Goal: Transaction & Acquisition: Book appointment/travel/reservation

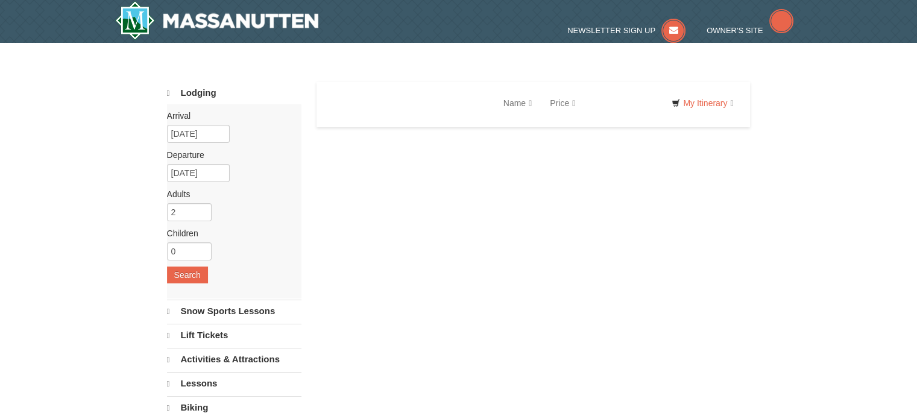
select select "9"
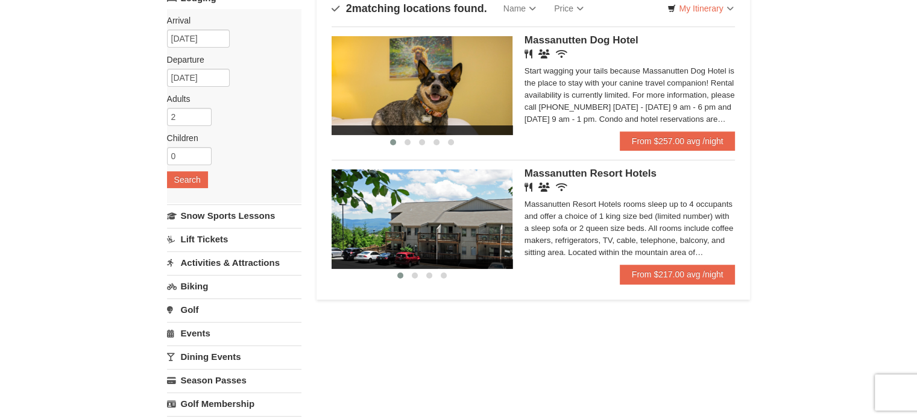
scroll to position [111, 0]
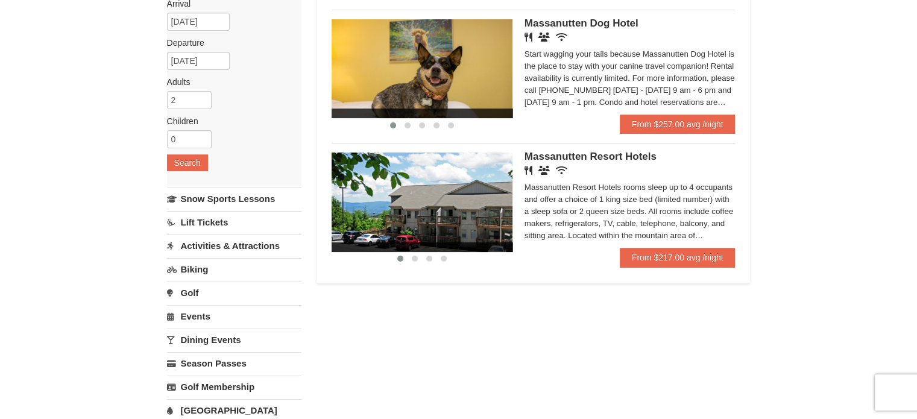
click at [598, 153] on span "Massanutten Resort Hotels" at bounding box center [591, 156] width 132 height 11
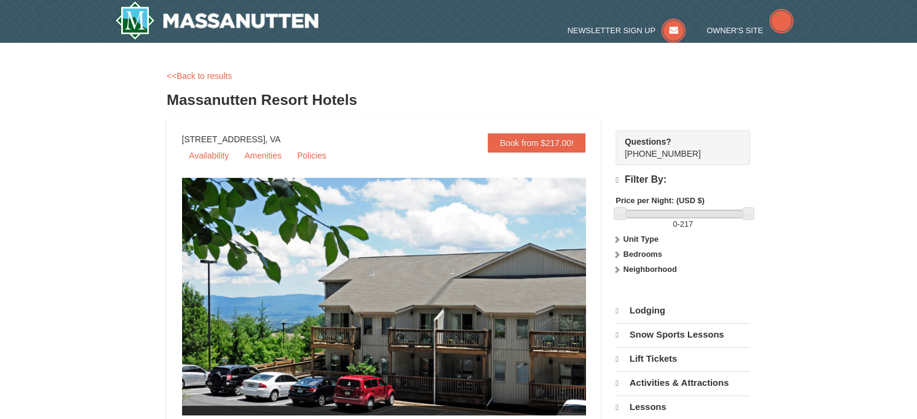
select select "9"
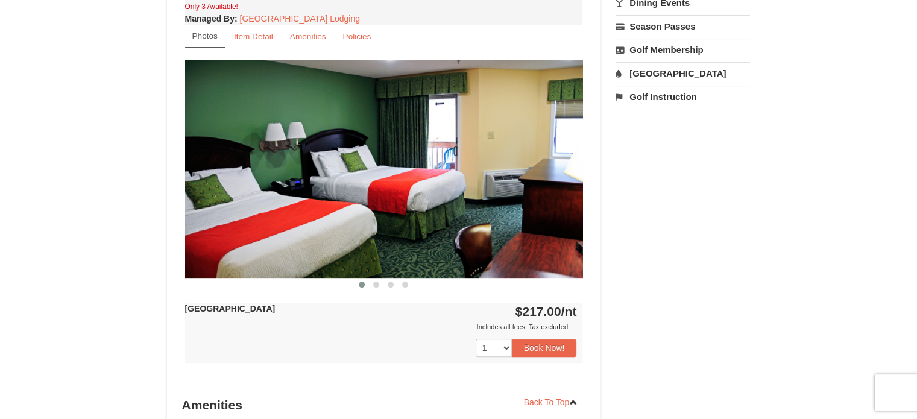
scroll to position [461, 0]
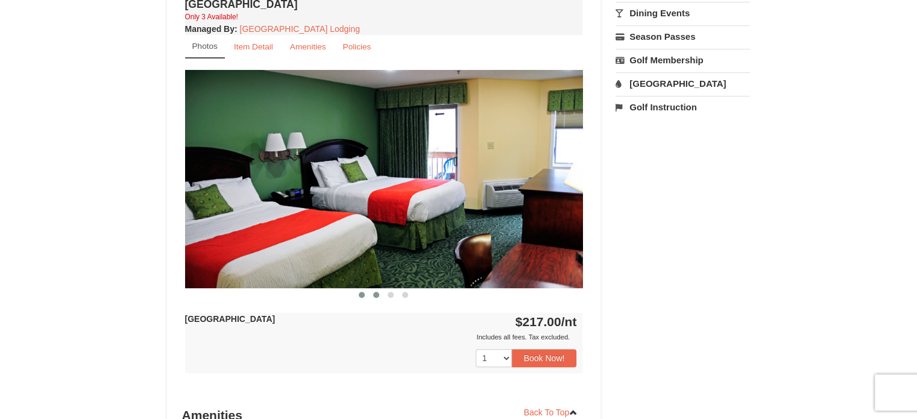
click at [376, 289] on button at bounding box center [376, 295] width 14 height 12
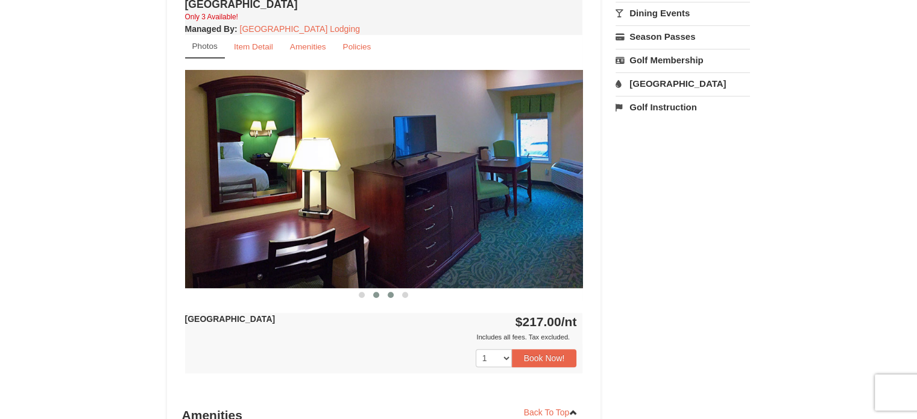
click at [391, 292] on span at bounding box center [391, 295] width 6 height 6
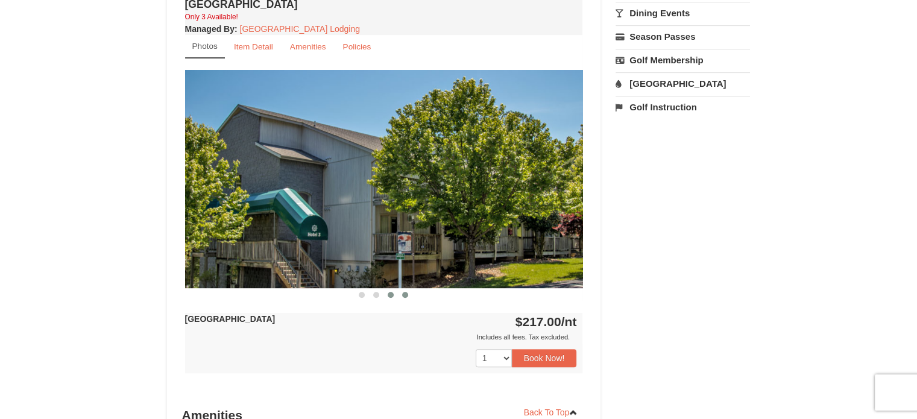
click at [403, 292] on span at bounding box center [405, 295] width 6 height 6
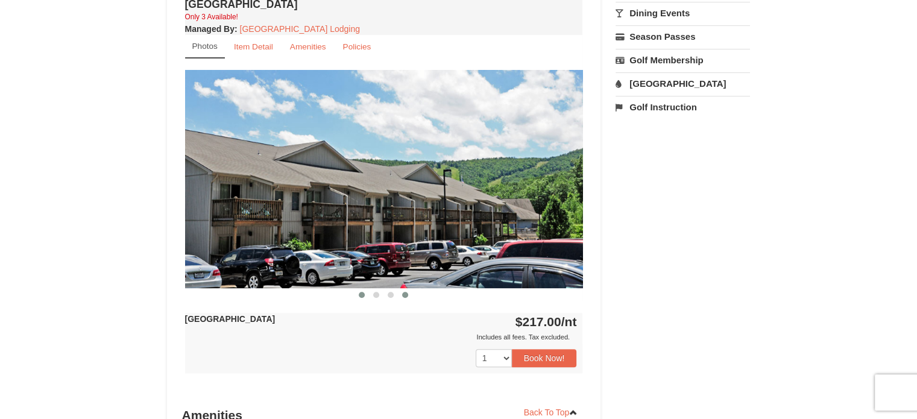
click at [360, 295] on span at bounding box center [362, 295] width 6 height 6
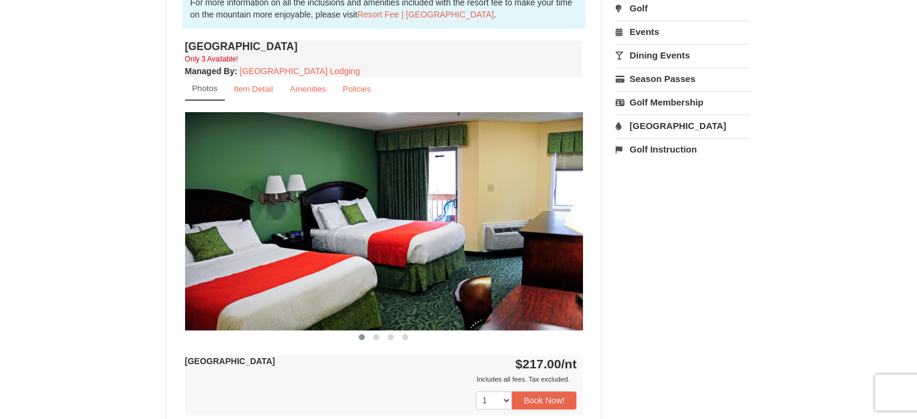
scroll to position [429, 0]
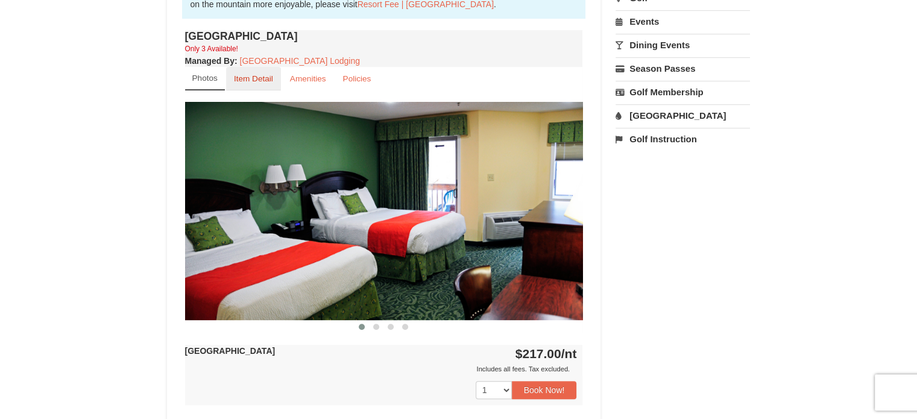
click at [248, 76] on small "Item Detail" at bounding box center [253, 78] width 39 height 9
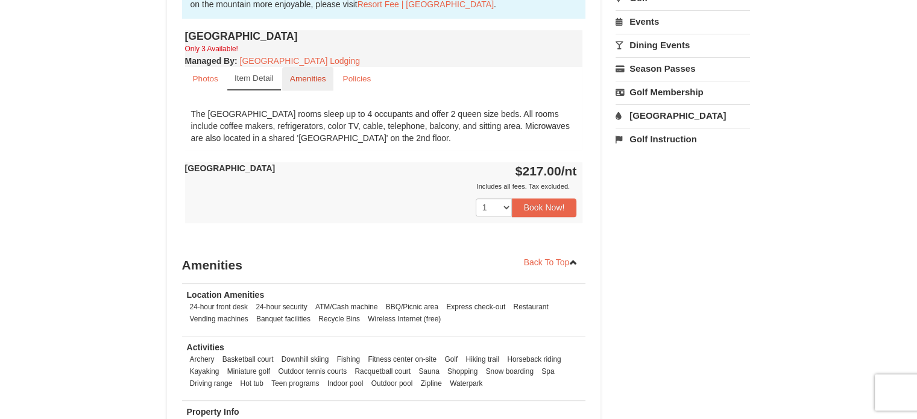
click at [297, 76] on small "Amenities" at bounding box center [308, 78] width 36 height 9
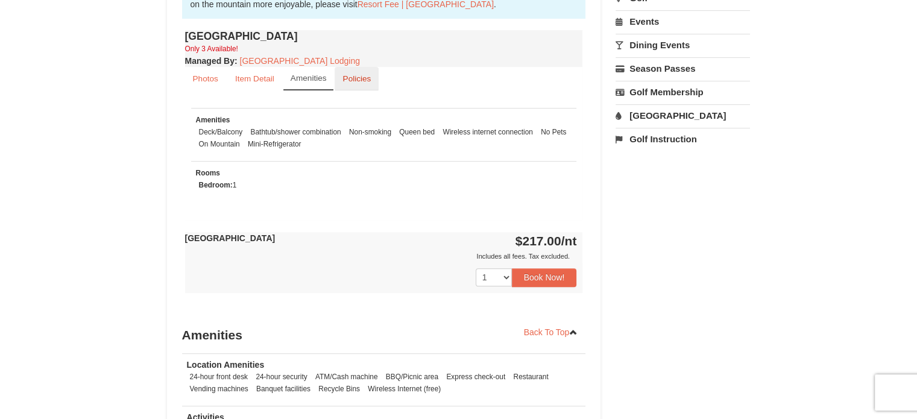
click at [351, 78] on small "Policies" at bounding box center [357, 78] width 28 height 9
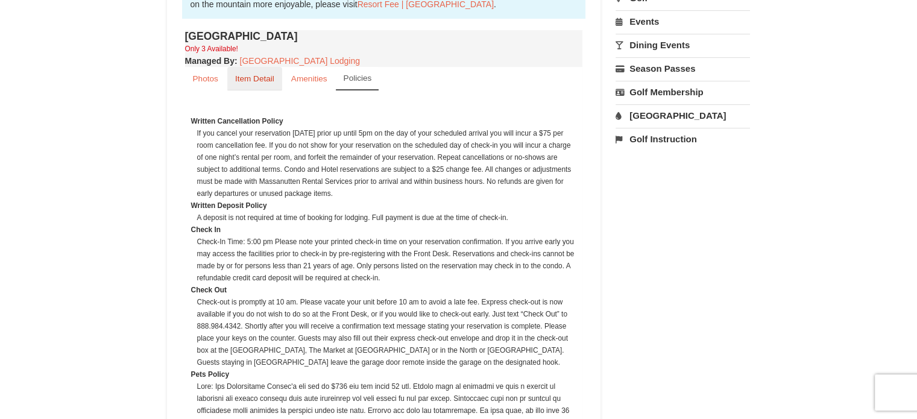
click at [253, 72] on link "Item Detail" at bounding box center [254, 79] width 55 height 24
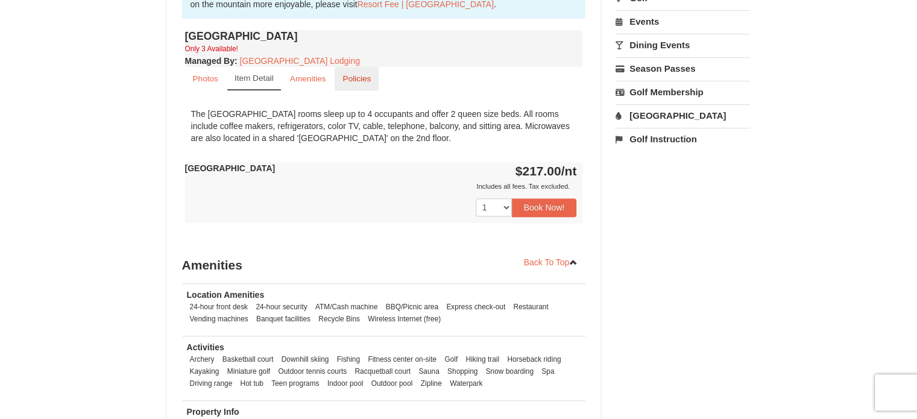
click at [355, 69] on link "Policies" at bounding box center [357, 79] width 44 height 24
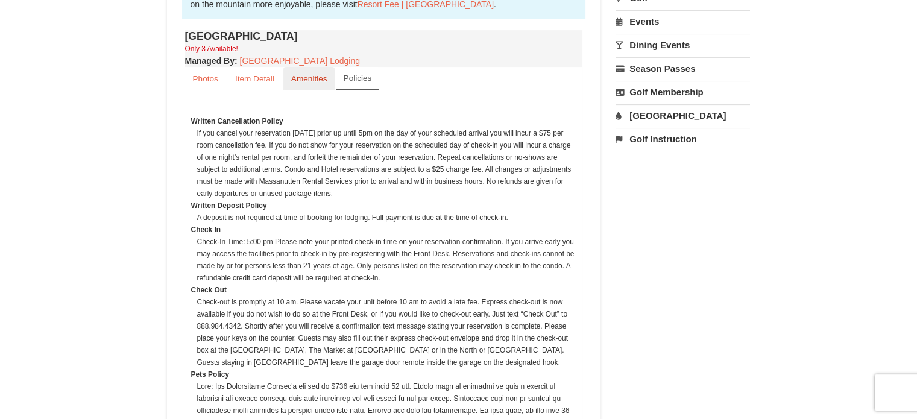
click at [304, 76] on small "Amenities" at bounding box center [309, 78] width 36 height 9
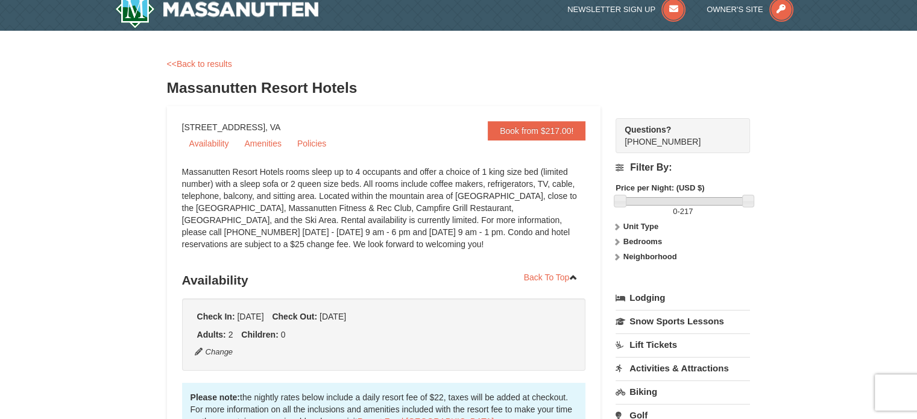
scroll to position [0, 0]
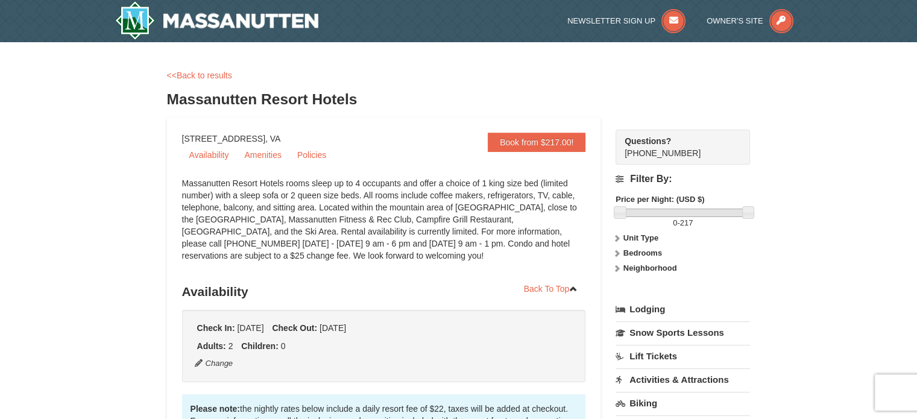
click at [198, 80] on div "<<Back to results" at bounding box center [459, 75] width 584 height 12
click at [191, 77] on link "<<Back to results" at bounding box center [199, 76] width 65 height 10
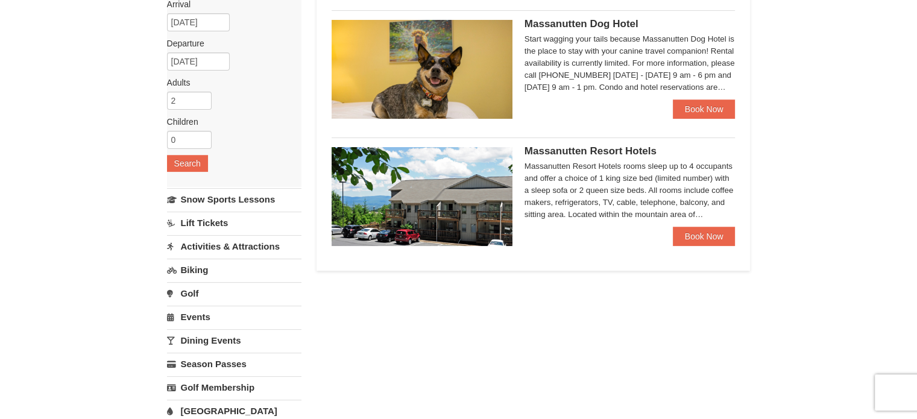
scroll to position [111, 0]
click at [186, 19] on input "10/11/2025" at bounding box center [198, 22] width 63 height 18
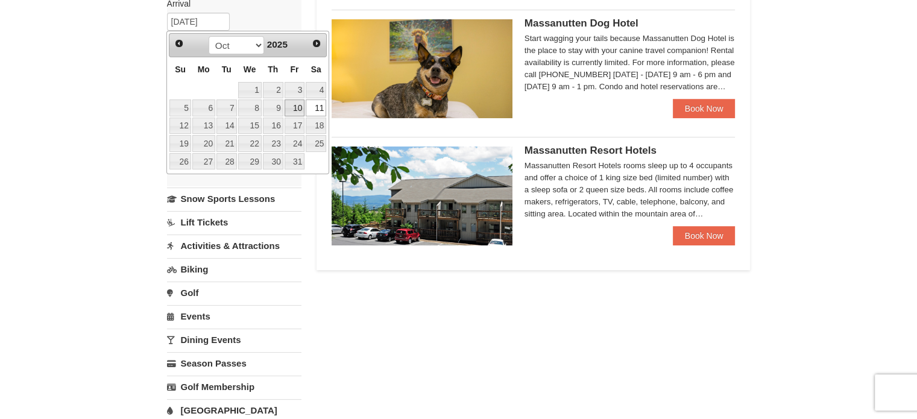
click at [299, 109] on link "10" at bounding box center [295, 108] width 21 height 17
type input "[DATE]"
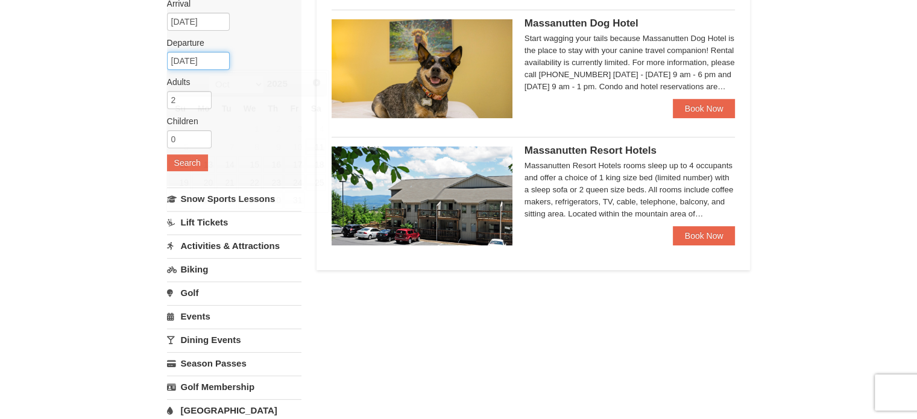
click at [214, 63] on input "[DATE]" at bounding box center [198, 61] width 63 height 18
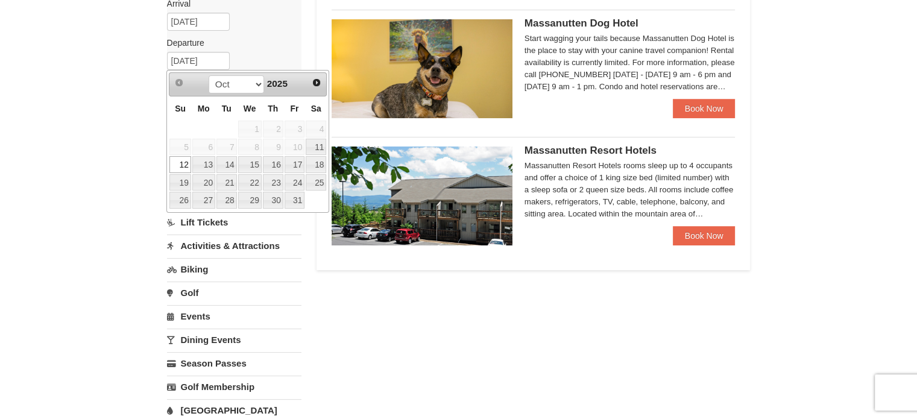
click at [182, 163] on link "12" at bounding box center [179, 164] width 21 height 17
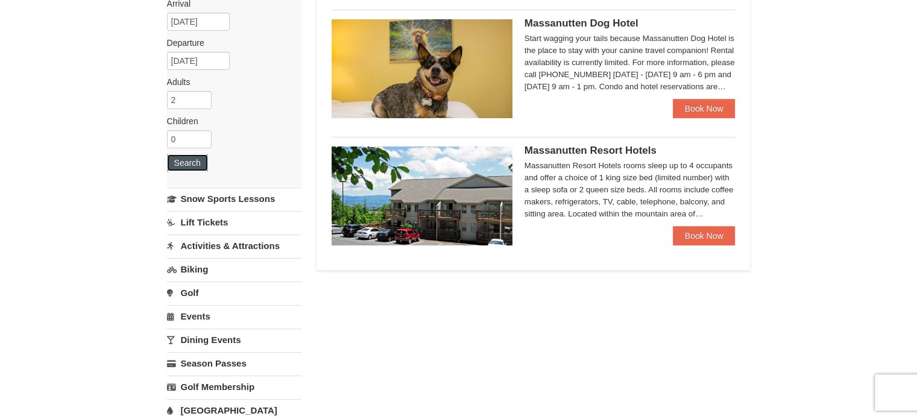
click at [190, 163] on button "Search" at bounding box center [187, 162] width 41 height 17
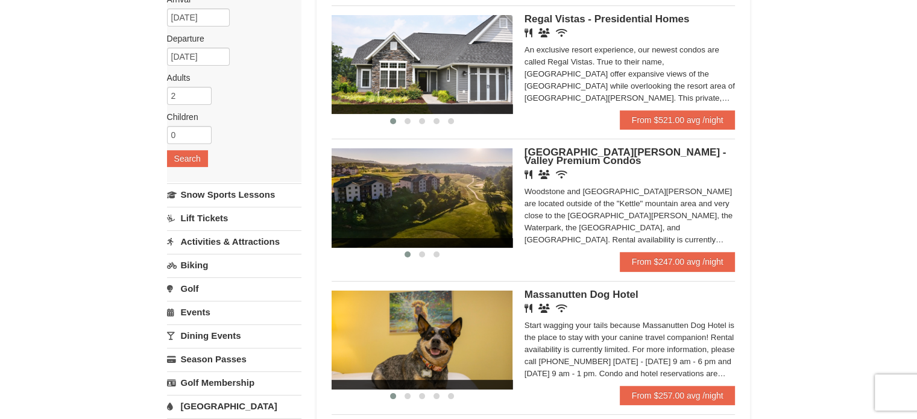
scroll to position [130, 0]
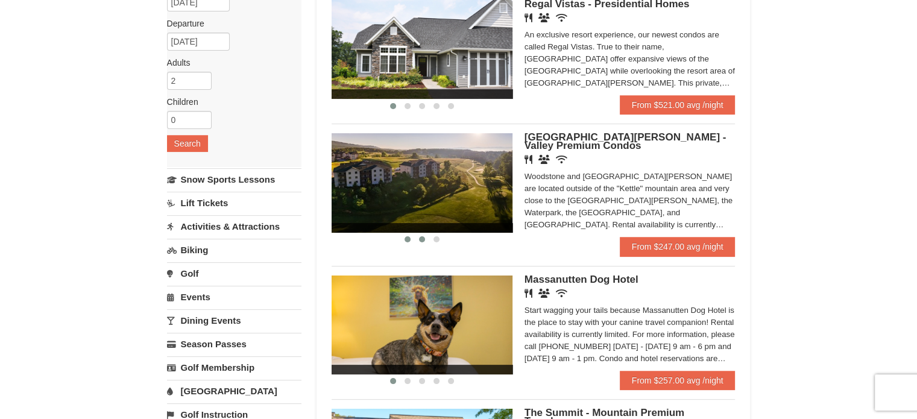
click at [423, 236] on span at bounding box center [422, 239] width 6 height 6
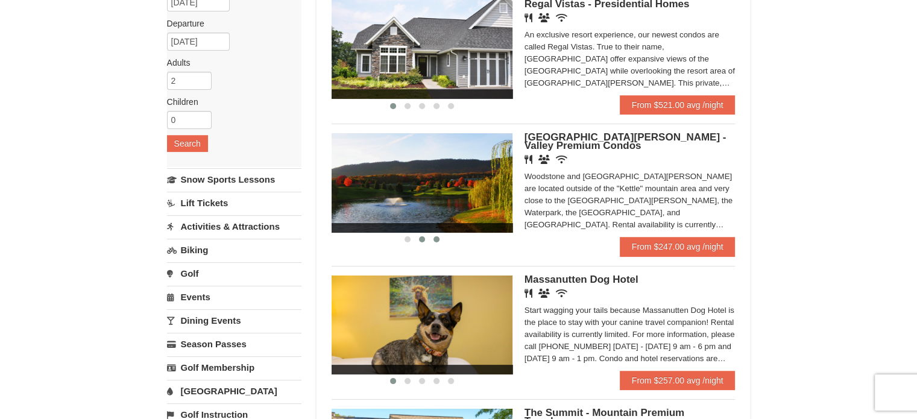
click at [441, 238] on button at bounding box center [436, 239] width 14 height 12
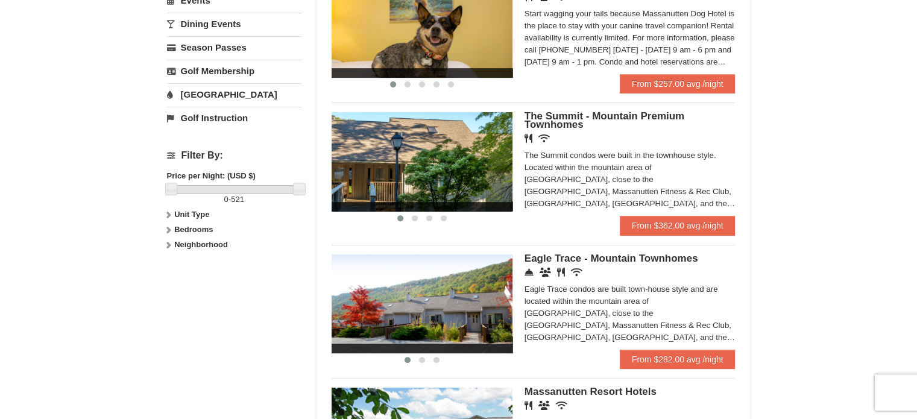
scroll to position [434, 0]
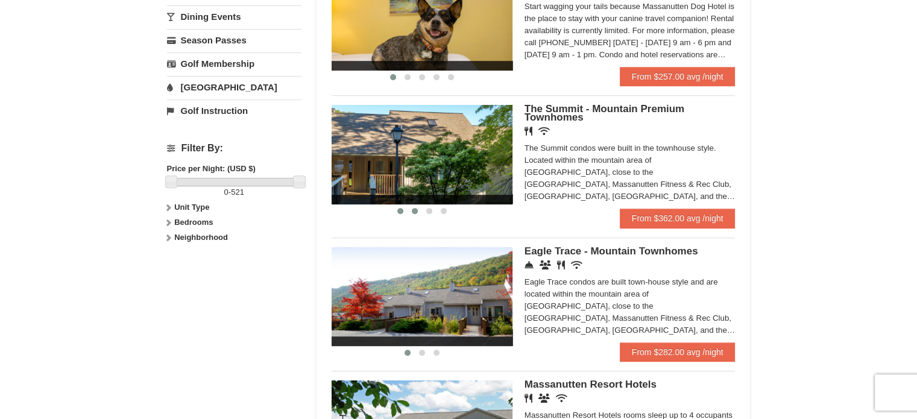
click at [413, 211] on span at bounding box center [415, 211] width 6 height 6
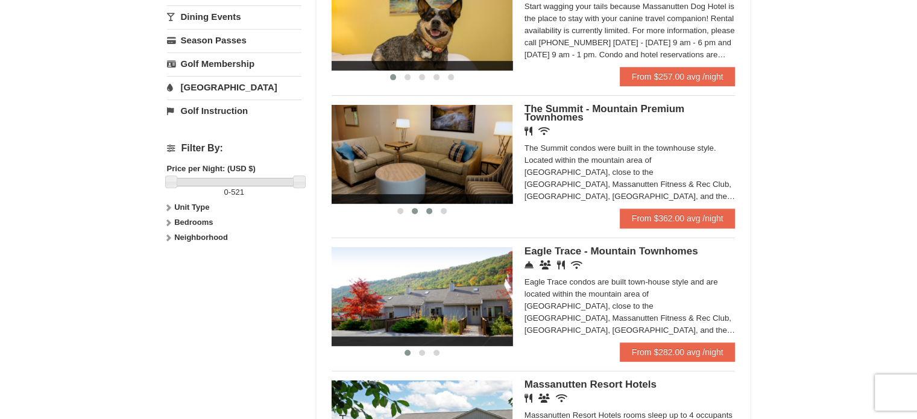
click at [430, 211] on span at bounding box center [429, 211] width 6 height 6
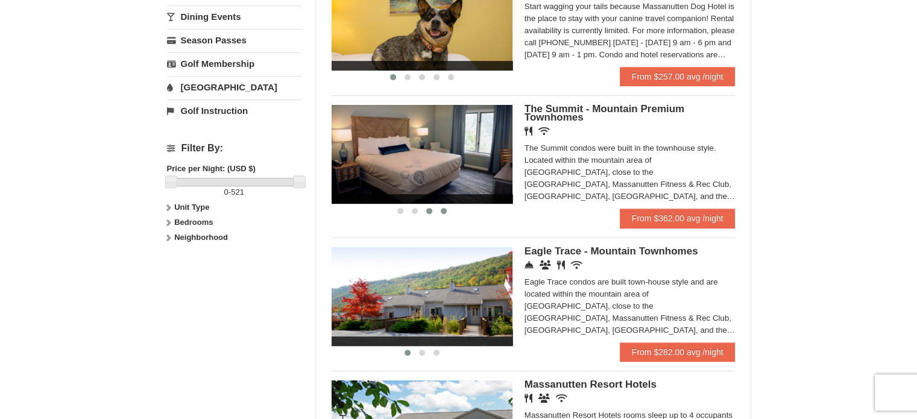
click at [440, 211] on button at bounding box center [444, 211] width 14 height 12
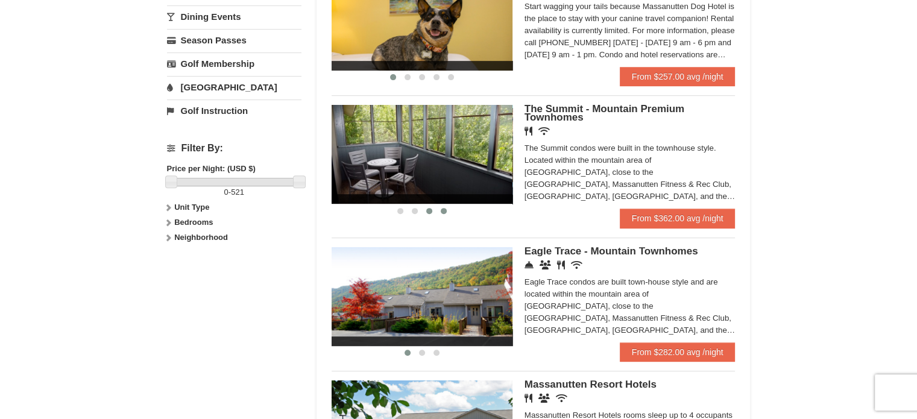
click at [431, 212] on span at bounding box center [429, 211] width 6 height 6
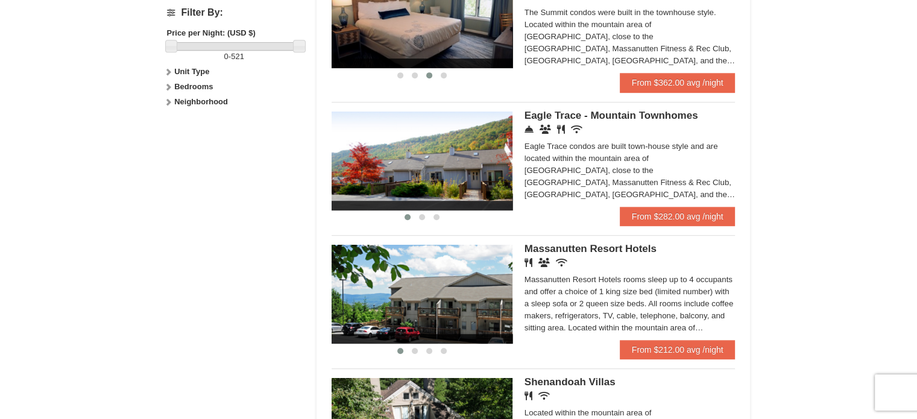
scroll to position [572, 0]
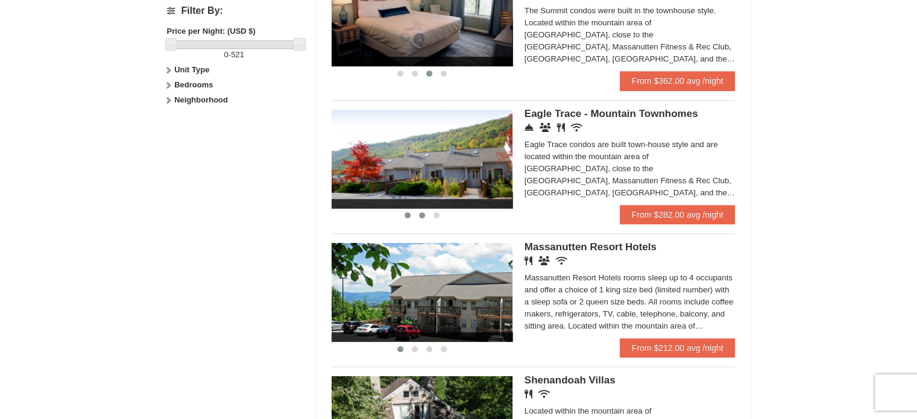
click at [420, 218] on span at bounding box center [422, 215] width 6 height 6
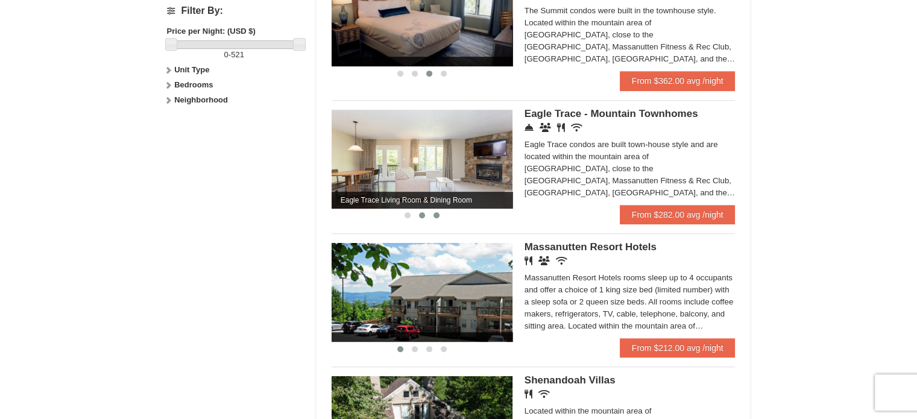
click at [437, 218] on span at bounding box center [437, 215] width 6 height 6
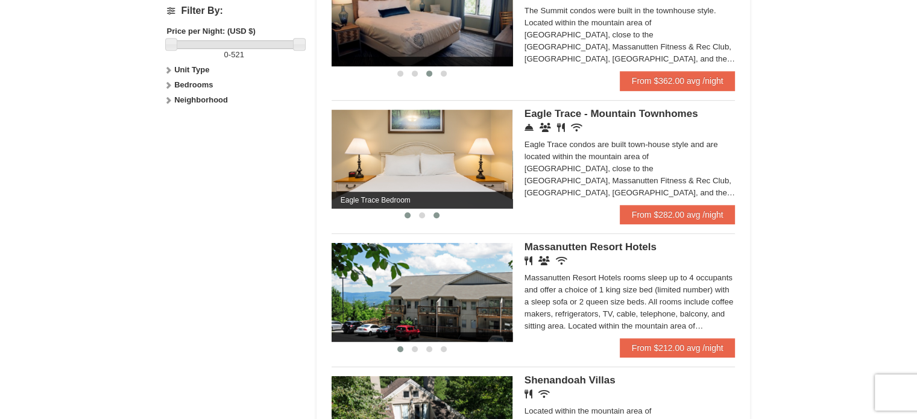
click at [413, 219] on button at bounding box center [407, 215] width 14 height 12
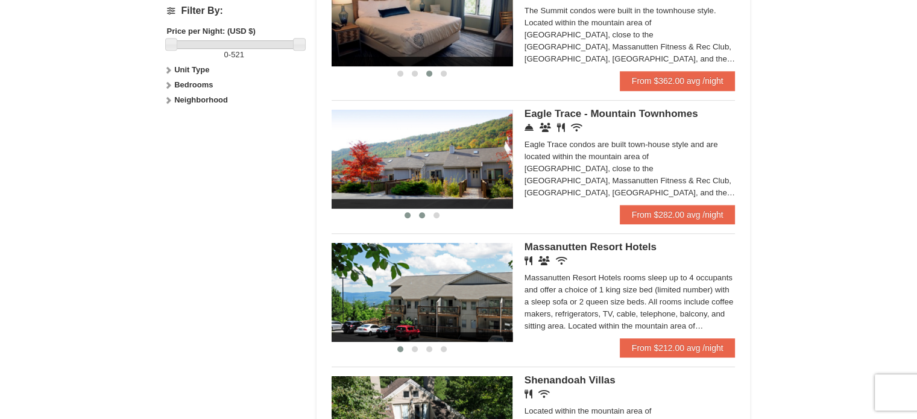
click at [421, 218] on span at bounding box center [422, 215] width 6 height 6
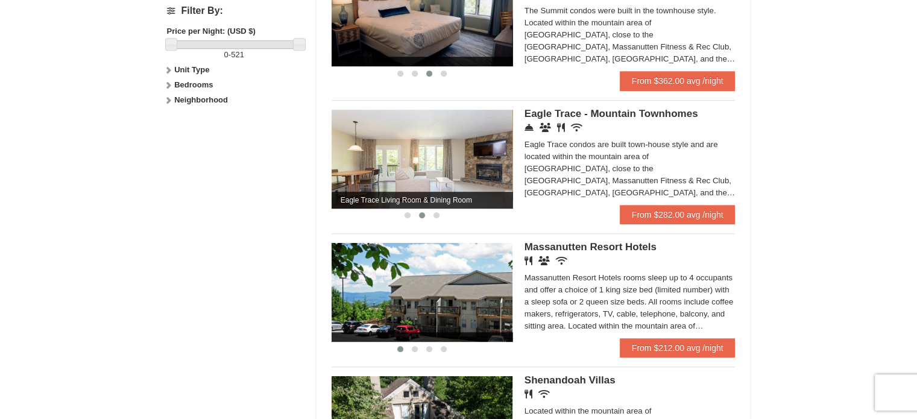
scroll to position [584, 0]
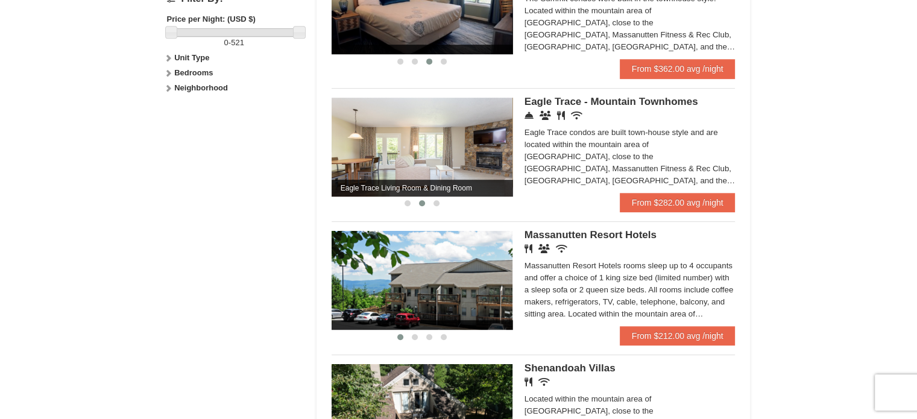
click at [470, 156] on img at bounding box center [422, 147] width 181 height 99
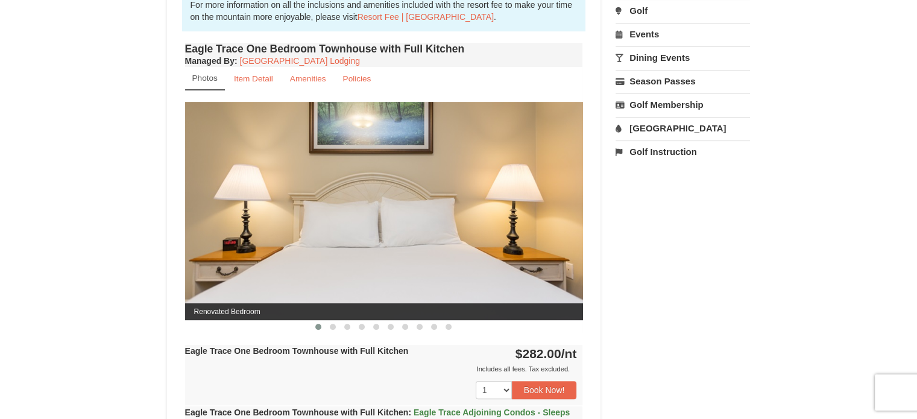
scroll to position [419, 0]
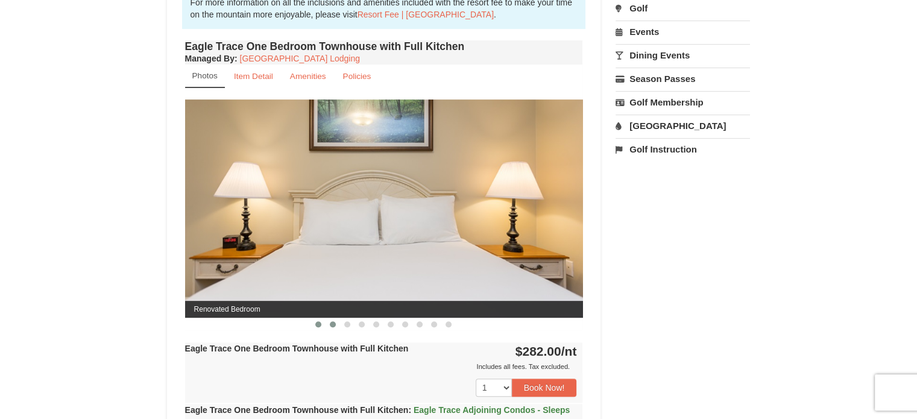
click at [330, 323] on span at bounding box center [333, 324] width 6 height 6
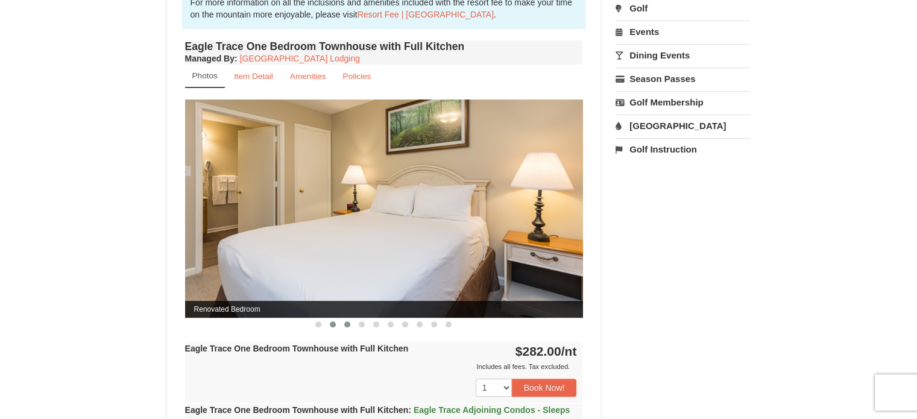
click at [349, 323] on span at bounding box center [347, 324] width 6 height 6
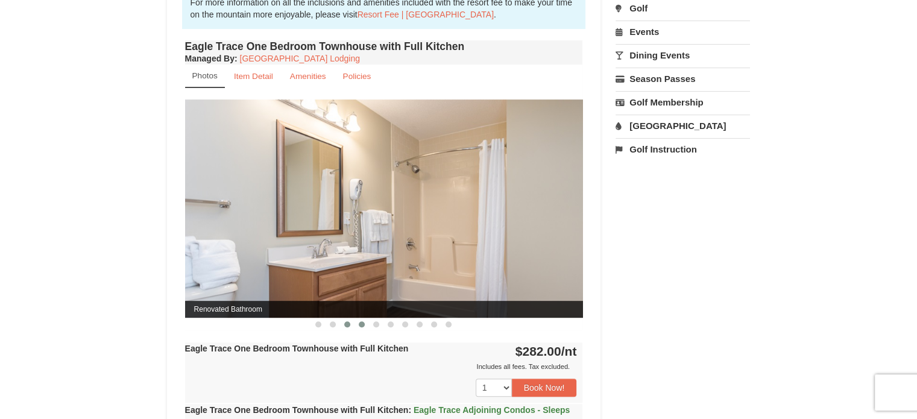
click at [360, 322] on span at bounding box center [362, 324] width 6 height 6
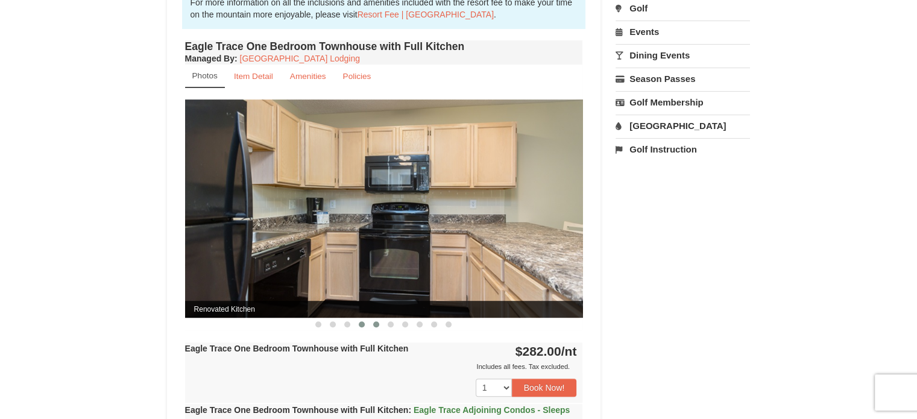
click at [378, 322] on span at bounding box center [376, 324] width 6 height 6
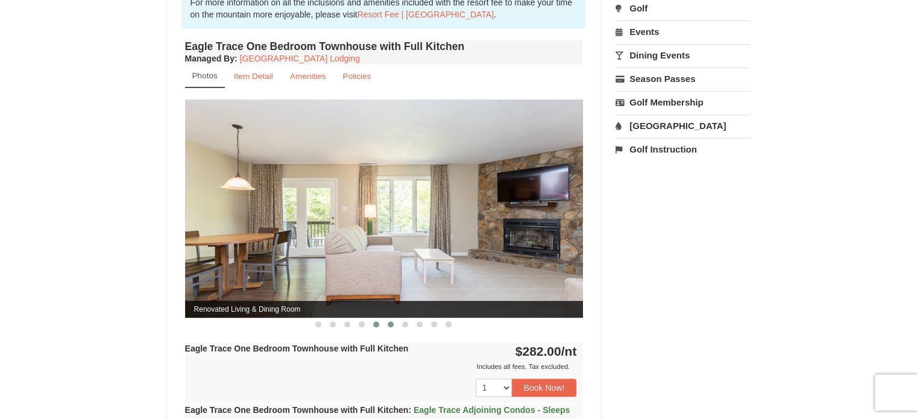
click at [392, 322] on span at bounding box center [391, 324] width 6 height 6
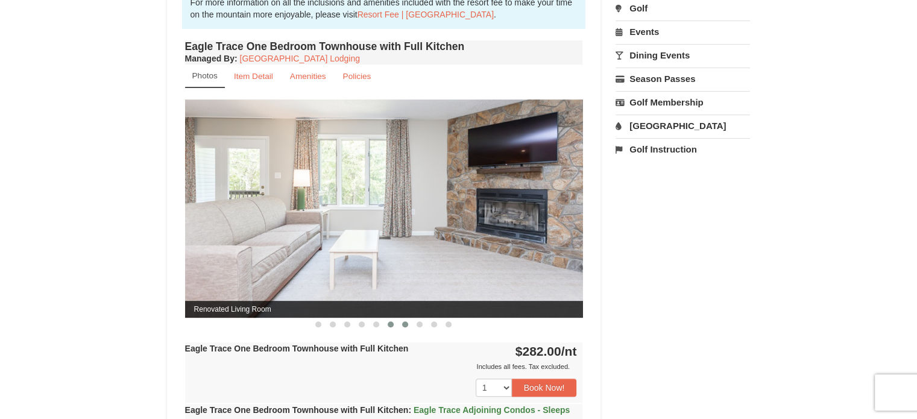
click at [404, 323] on span at bounding box center [405, 324] width 6 height 6
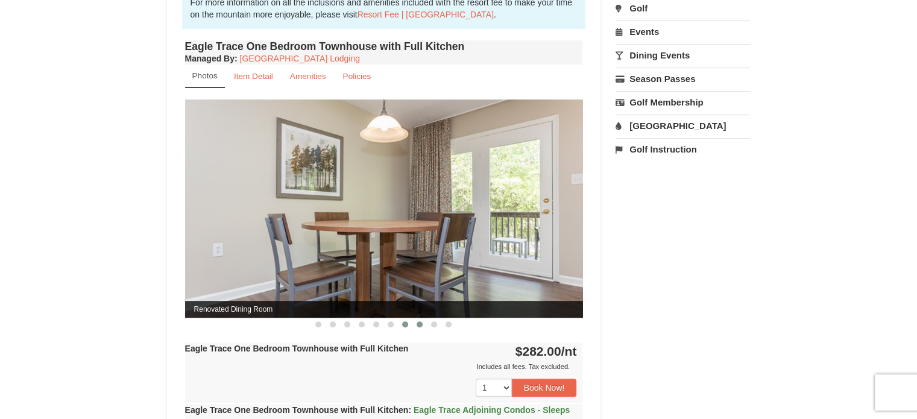
click at [418, 322] on span at bounding box center [420, 324] width 6 height 6
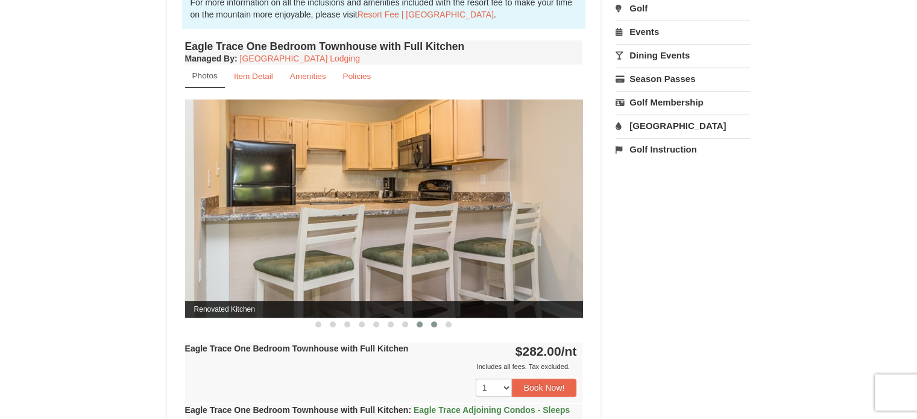
click at [434, 322] on span at bounding box center [434, 324] width 6 height 6
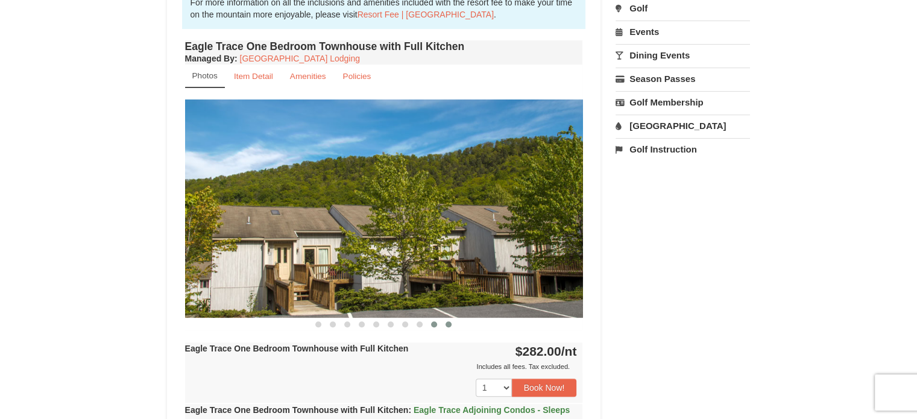
click at [449, 322] on span at bounding box center [449, 324] width 6 height 6
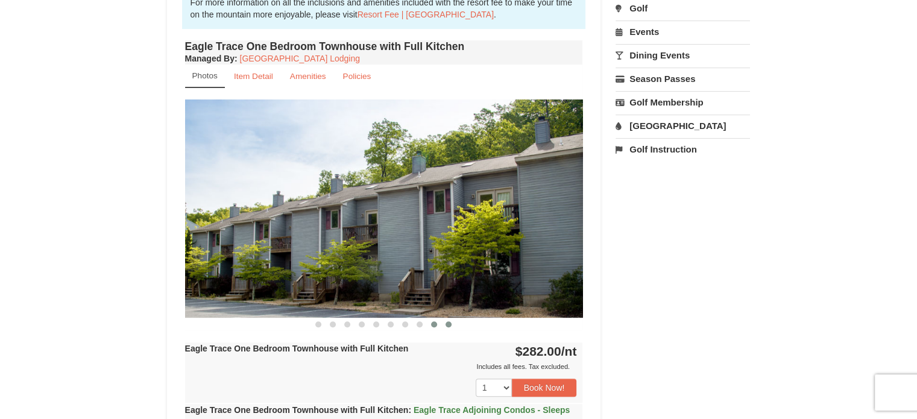
click at [429, 323] on button at bounding box center [434, 324] width 14 height 12
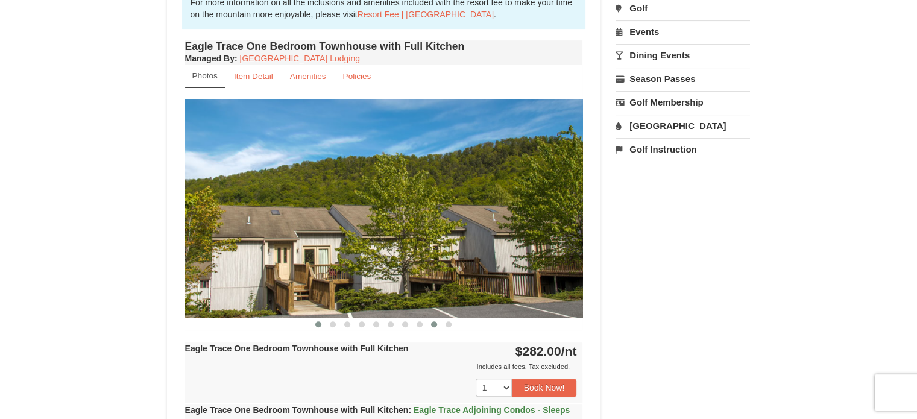
click at [318, 326] on button at bounding box center [318, 324] width 14 height 12
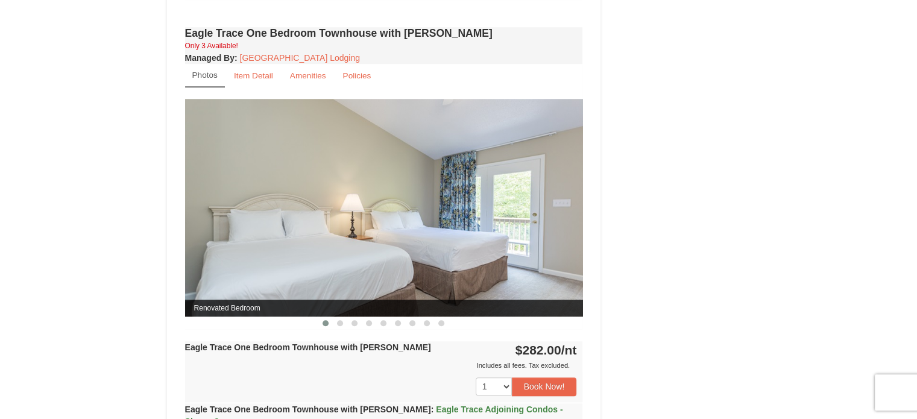
scroll to position [978, 0]
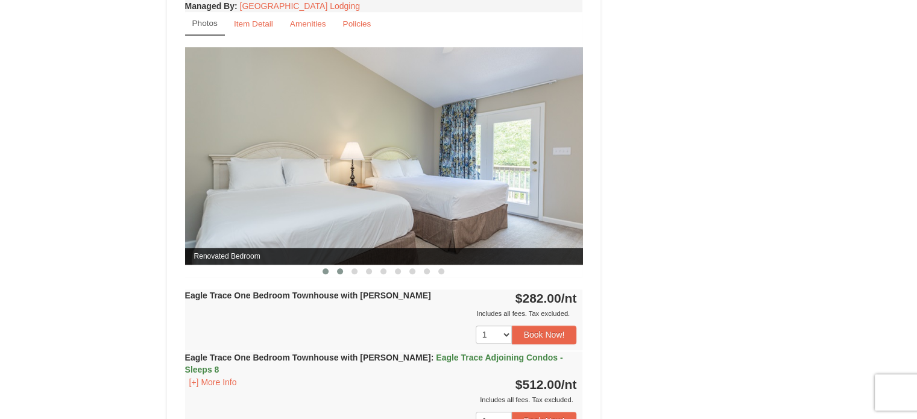
click at [343, 268] on span at bounding box center [340, 271] width 6 height 6
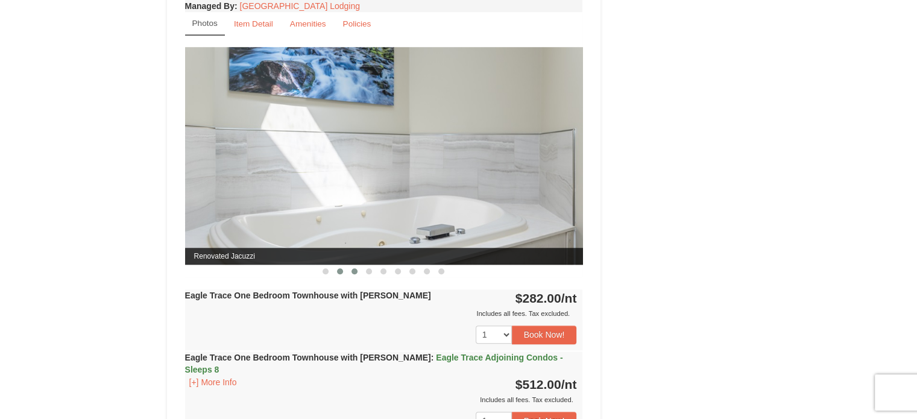
click at [356, 268] on span at bounding box center [355, 271] width 6 height 6
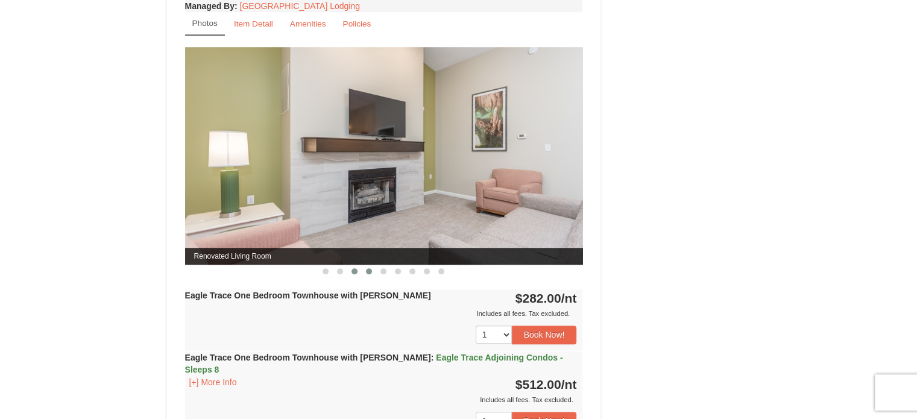
click at [367, 270] on span at bounding box center [369, 271] width 6 height 6
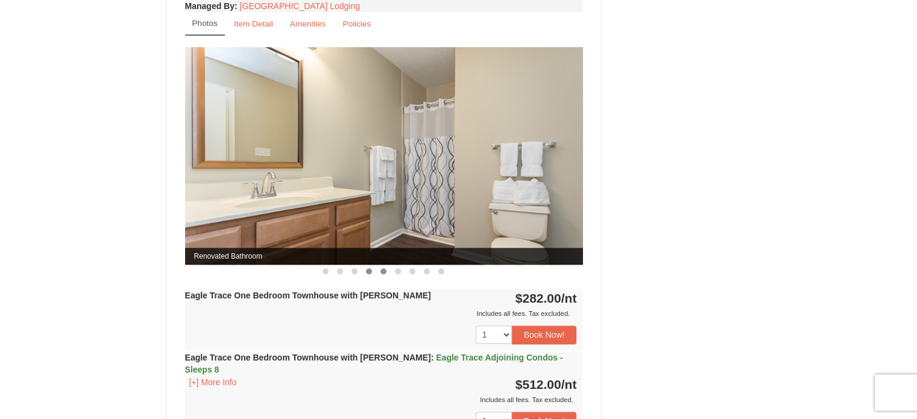
click at [388, 271] on button at bounding box center [383, 271] width 14 height 12
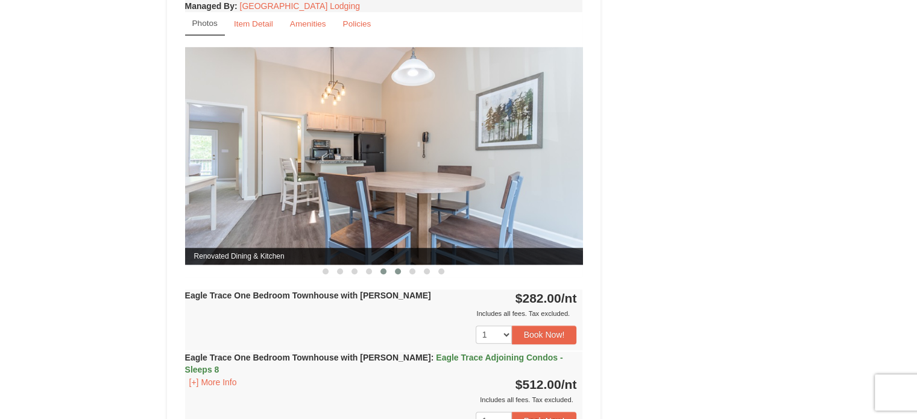
click at [397, 271] on span at bounding box center [398, 271] width 6 height 6
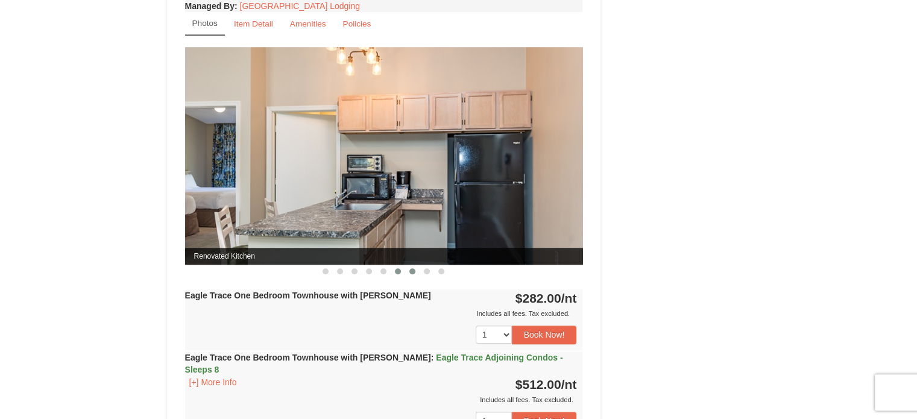
click at [416, 271] on button at bounding box center [412, 271] width 14 height 12
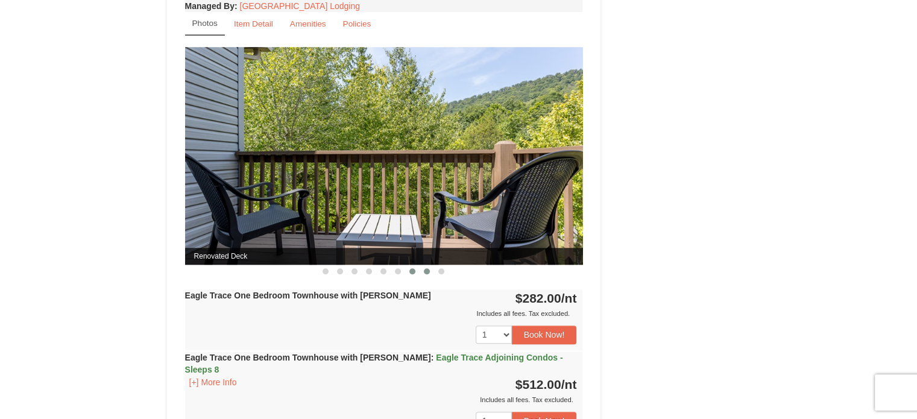
click at [423, 271] on button at bounding box center [427, 271] width 14 height 12
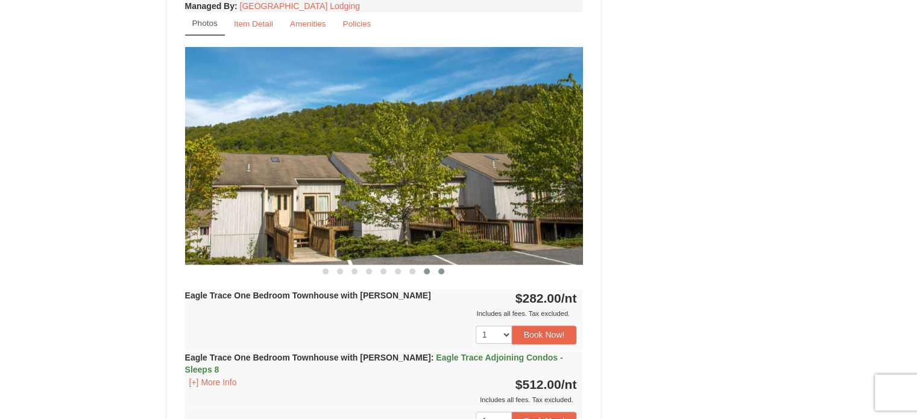
click at [444, 271] on button at bounding box center [441, 271] width 14 height 12
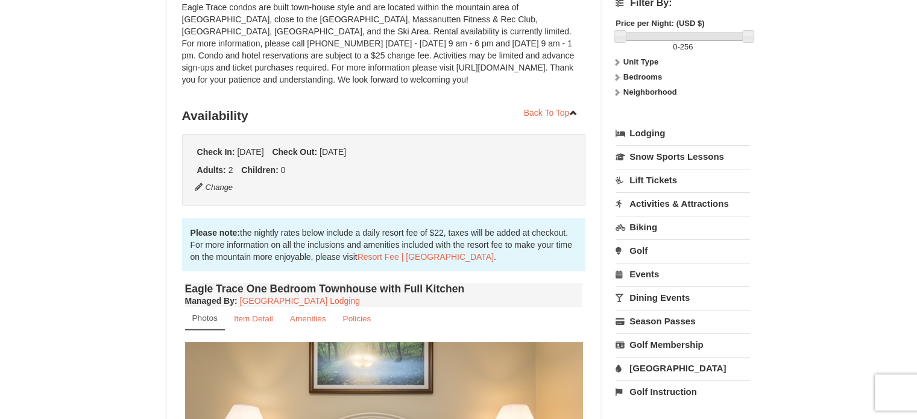
scroll to position [0, 0]
